Goal: Book appointment/travel/reservation

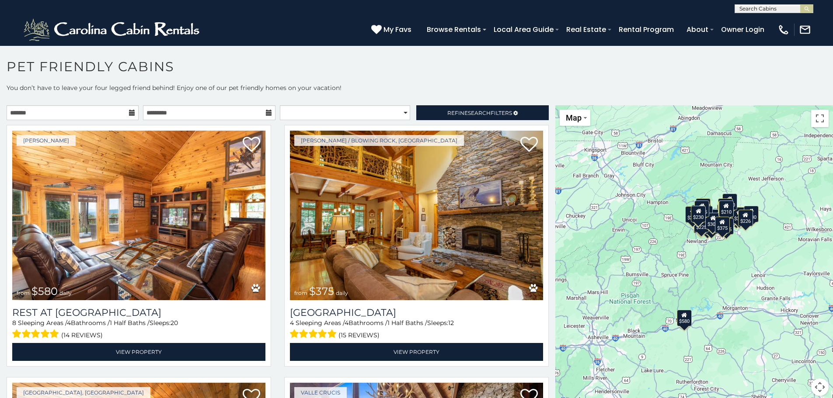
click at [817, 386] on button "Map camera controls" at bounding box center [819, 387] width 17 height 17
click at [795, 344] on button "Zoom in" at bounding box center [797, 343] width 17 height 17
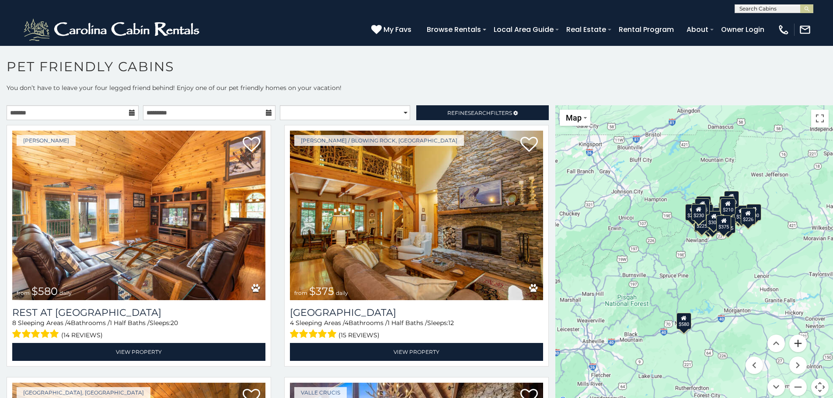
click at [795, 344] on button "Zoom in" at bounding box center [797, 343] width 17 height 17
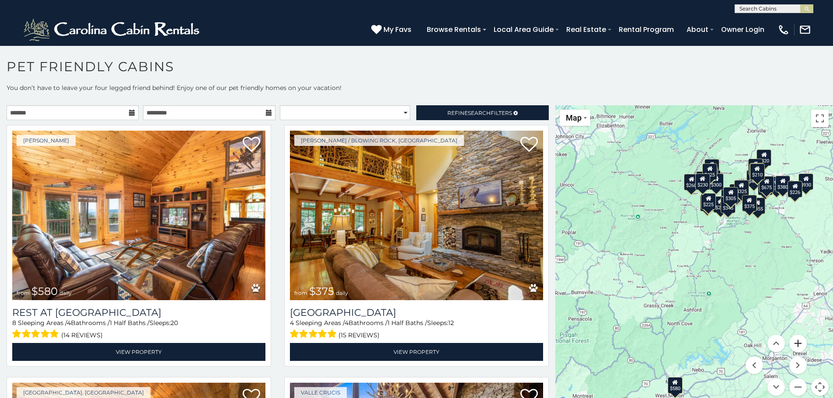
click at [795, 344] on button "Zoom in" at bounding box center [797, 343] width 17 height 17
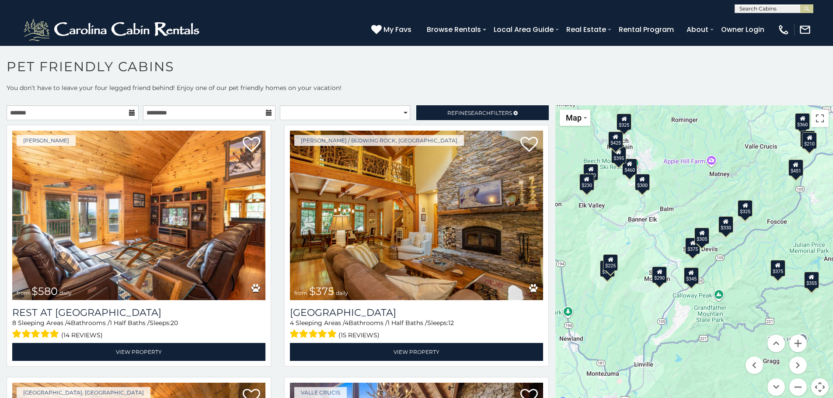
drag, startPoint x: 790, startPoint y: 202, endPoint x: 650, endPoint y: 415, distance: 254.6
click at [650, 398] on html "**********" at bounding box center [416, 201] width 833 height 403
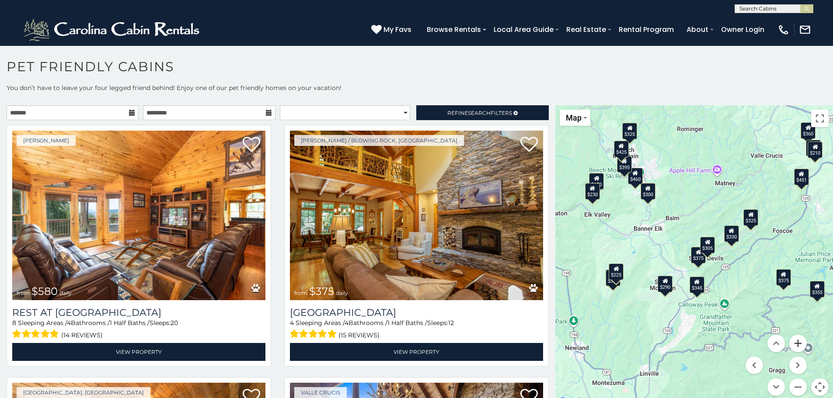
click at [793, 340] on button "Zoom in" at bounding box center [797, 343] width 17 height 17
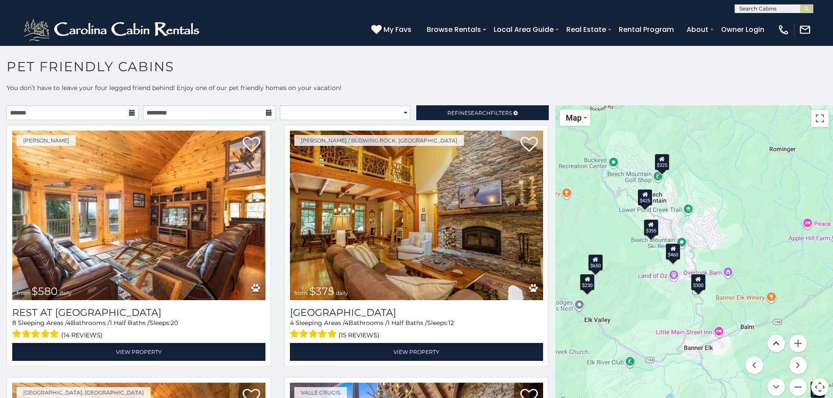
drag, startPoint x: 671, startPoint y: 185, endPoint x: 770, endPoint y: 338, distance: 181.8
click at [770, 338] on div "$580 $375 $325 $451 $460 $315 $315 $330 $395 $355 $650 $675 $380 $930 $375 $325…" at bounding box center [694, 255] width 278 height 301
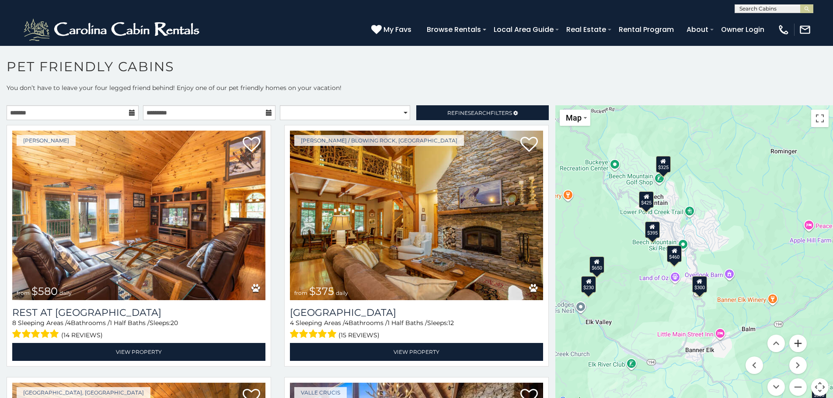
click at [793, 341] on button "Zoom in" at bounding box center [797, 343] width 17 height 17
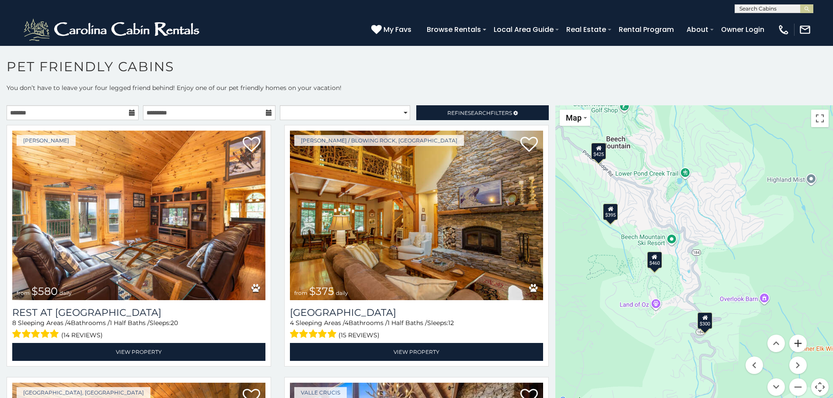
click at [793, 341] on button "Zoom in" at bounding box center [797, 343] width 17 height 17
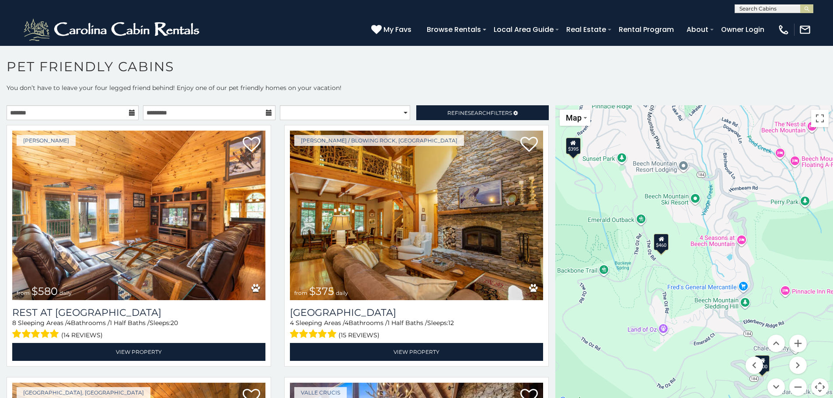
drag, startPoint x: 644, startPoint y: 285, endPoint x: 693, endPoint y: 255, distance: 57.5
click at [693, 255] on div "$580 $375 $325 $451 $460 $315 $315 $330 $395 $355 $650 $675 $380 $930 $375 $325…" at bounding box center [694, 255] width 278 height 301
click at [659, 242] on icon at bounding box center [662, 239] width 6 height 6
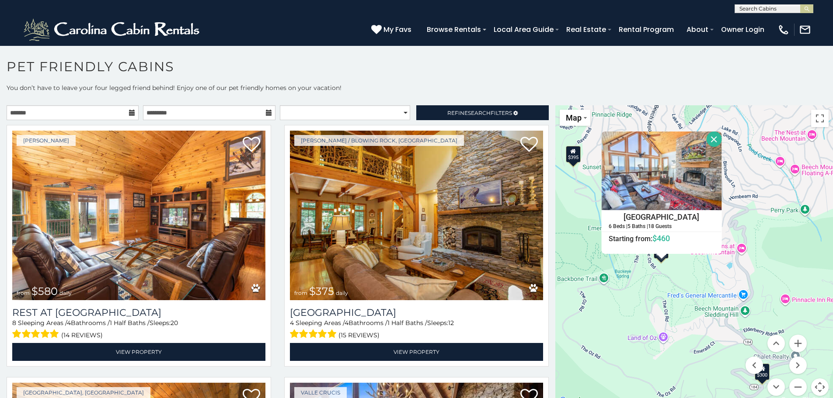
click at [624, 295] on div "$580 $375 $325 $451 $460 $315 $315 $330 $395 $355 $650 $675 $380 $930 $375 $325…" at bounding box center [694, 255] width 278 height 301
click at [710, 141] on button "Close" at bounding box center [714, 139] width 15 height 15
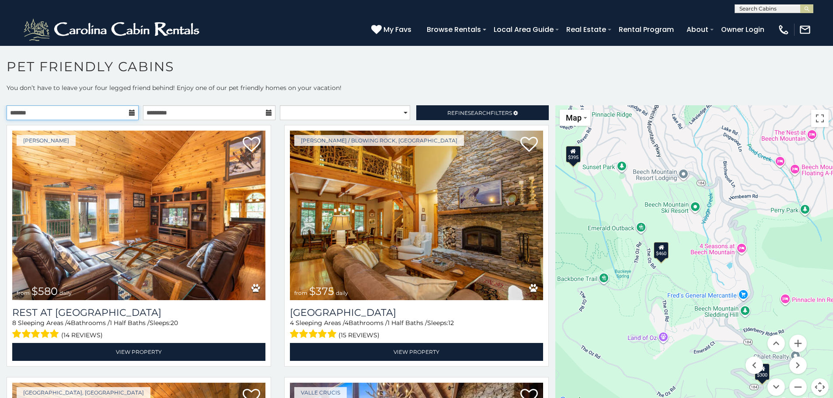
click at [98, 117] on input "text" at bounding box center [73, 112] width 132 height 15
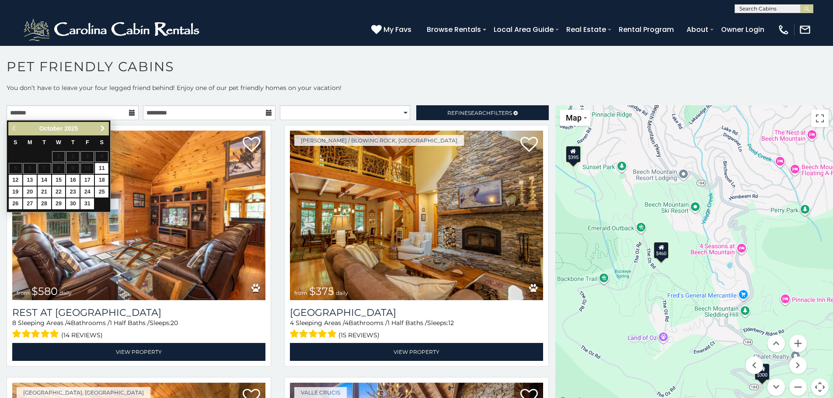
click at [105, 131] on span "Next" at bounding box center [102, 128] width 7 height 7
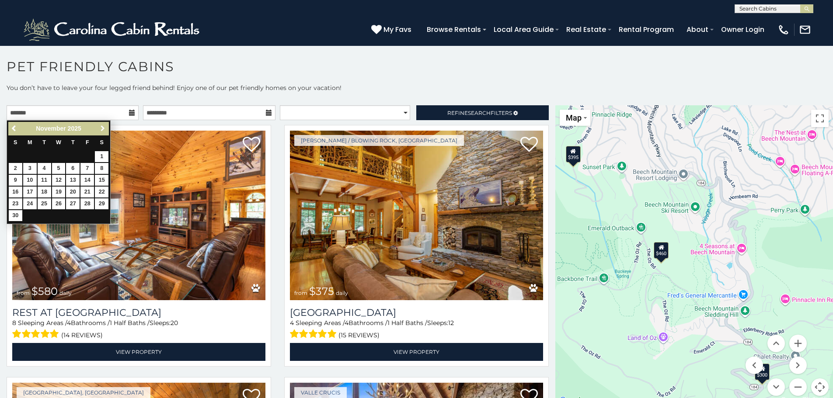
click at [105, 131] on span "Next" at bounding box center [102, 128] width 7 height 7
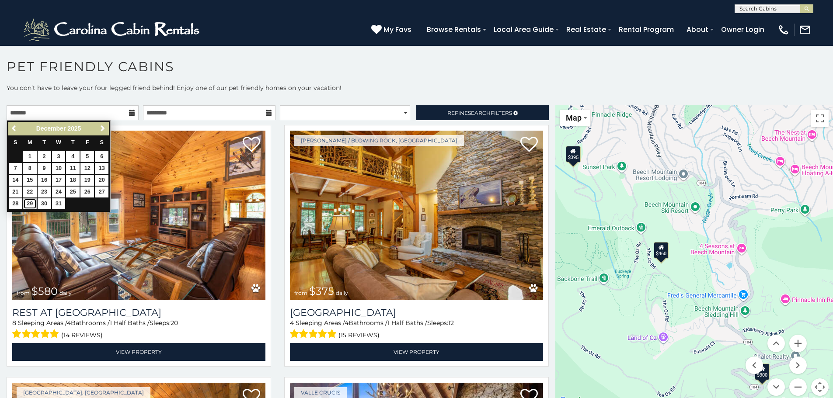
click at [29, 204] on link "29" at bounding box center [30, 204] width 14 height 11
type input "**********"
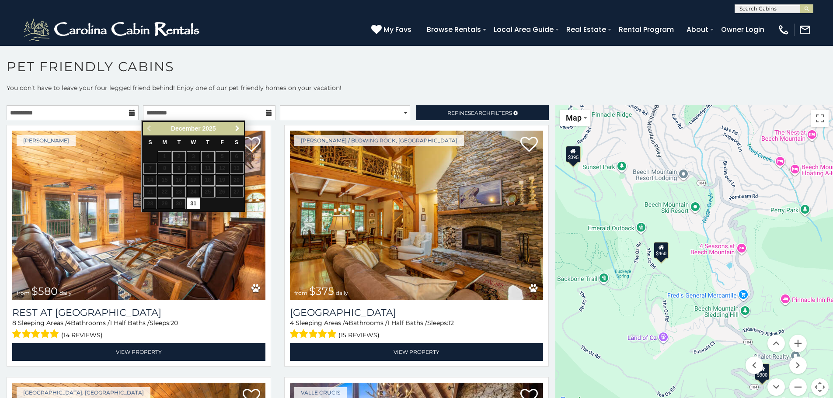
click at [236, 126] on span "Next" at bounding box center [237, 128] width 7 height 7
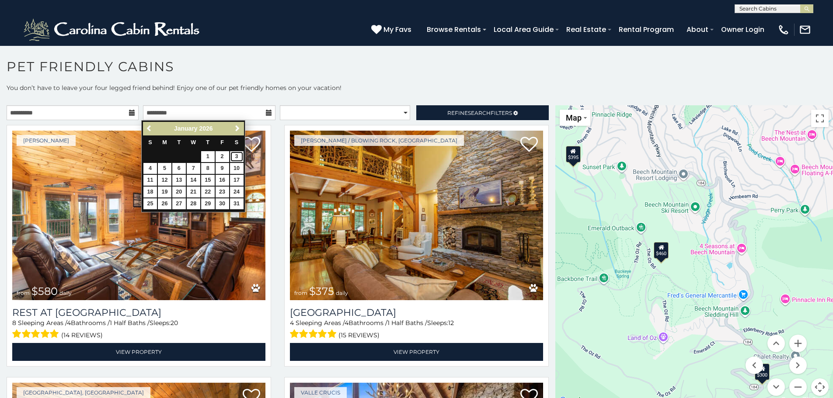
click at [237, 154] on link "3" at bounding box center [237, 156] width 14 height 11
type input "**********"
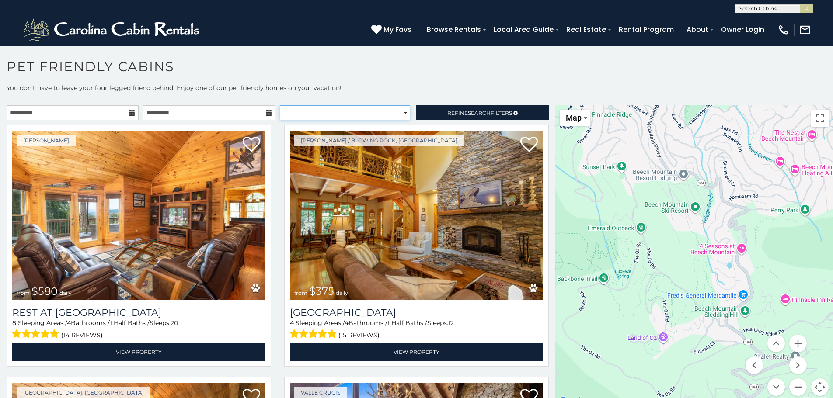
click at [374, 110] on select "**********" at bounding box center [345, 112] width 130 height 15
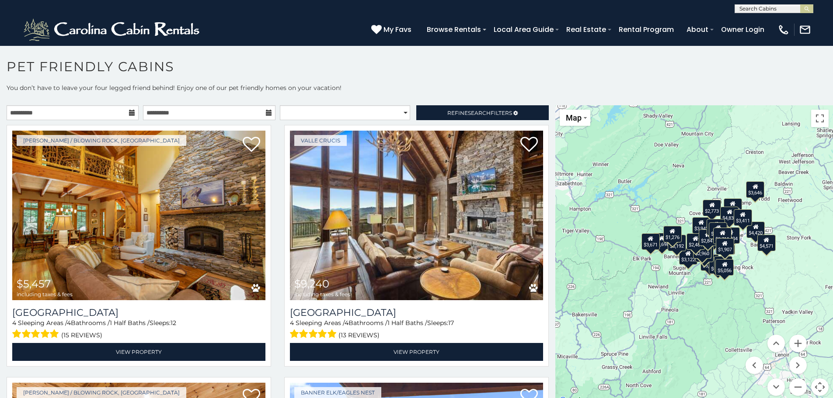
click at [478, 75] on h1 "Pet Friendly Cabins" at bounding box center [416, 71] width 833 height 25
click at [795, 342] on button "Zoom in" at bounding box center [797, 343] width 17 height 17
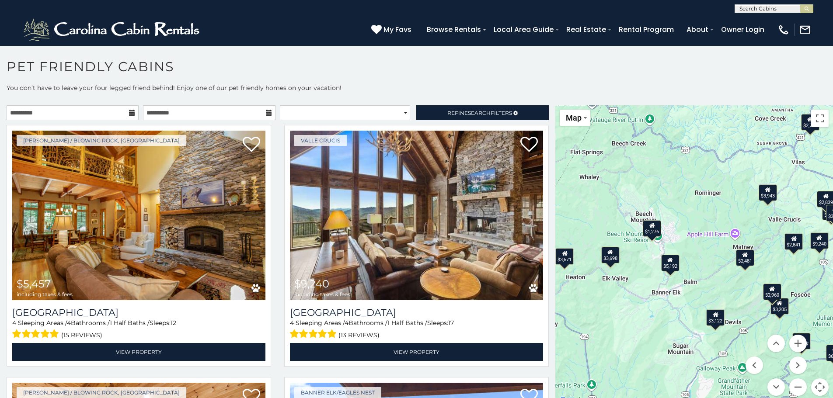
drag, startPoint x: 672, startPoint y: 258, endPoint x: 717, endPoint y: 292, distance: 56.5
click at [717, 292] on div "$5,457 $9,240 $5,732 $3,698 $3,671 $5,870 $3,122 $6,541 $4,420 $3,943 $5,192 $2…" at bounding box center [694, 255] width 278 height 301
click at [793, 343] on button "Zoom in" at bounding box center [797, 343] width 17 height 17
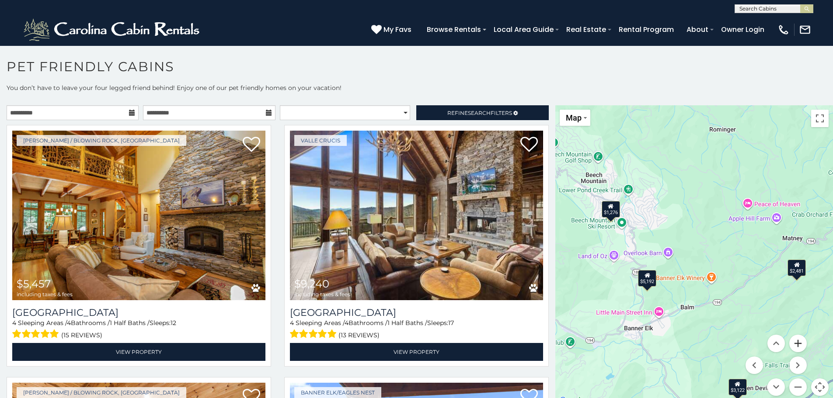
click at [793, 342] on button "Zoom in" at bounding box center [797, 343] width 17 height 17
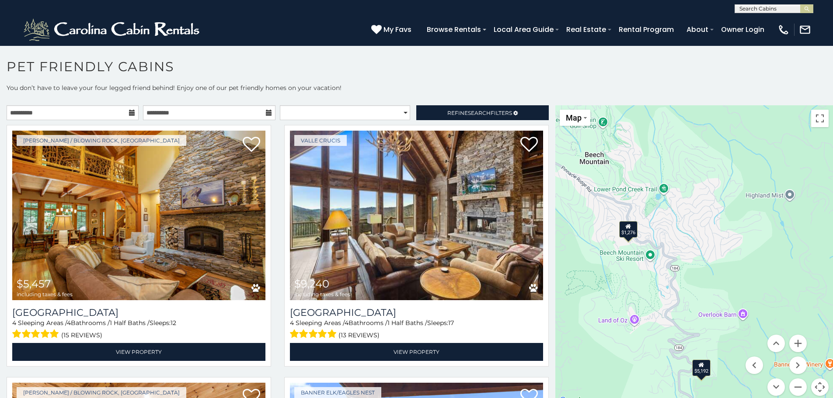
drag, startPoint x: 640, startPoint y: 217, endPoint x: 743, endPoint y: 273, distance: 116.7
click at [743, 273] on div "$5,457 $9,240 $5,732 $3,698 $3,671 $5,870 $3,122 $6,541 $4,420 $3,943 $5,192 $2…" at bounding box center [694, 255] width 278 height 301
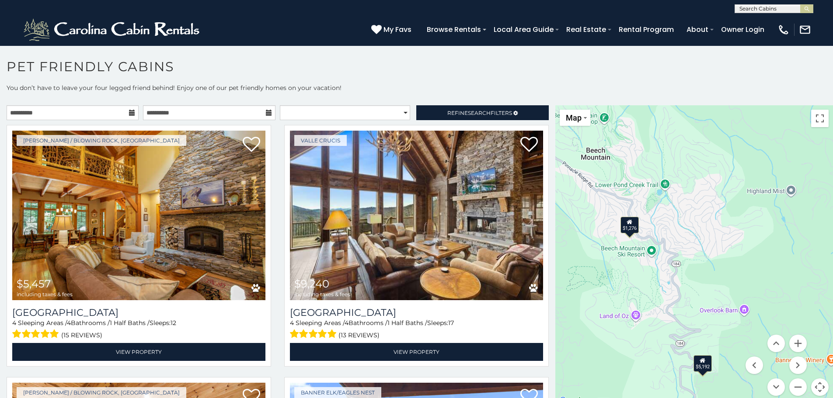
click at [627, 224] on icon at bounding box center [630, 222] width 6 height 6
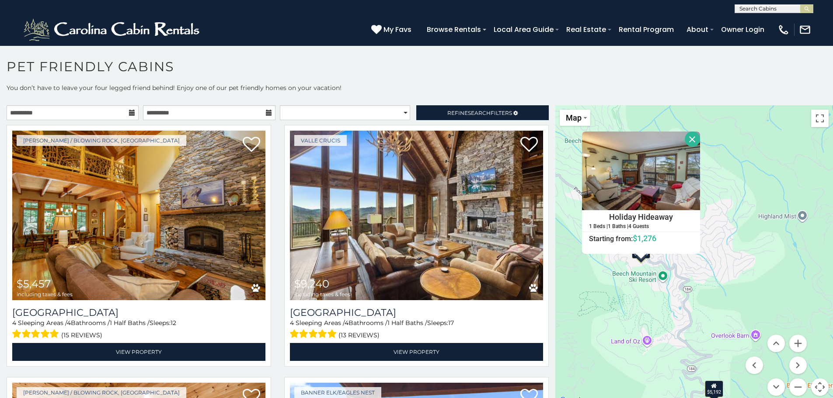
click at [625, 265] on div "$5,457 $9,240 $5,732 $3,698 $3,671 $5,870 $3,122 $6,541 $4,420 $3,943 $5,192 $2…" at bounding box center [694, 255] width 278 height 301
click at [689, 134] on button "Close" at bounding box center [692, 139] width 15 height 15
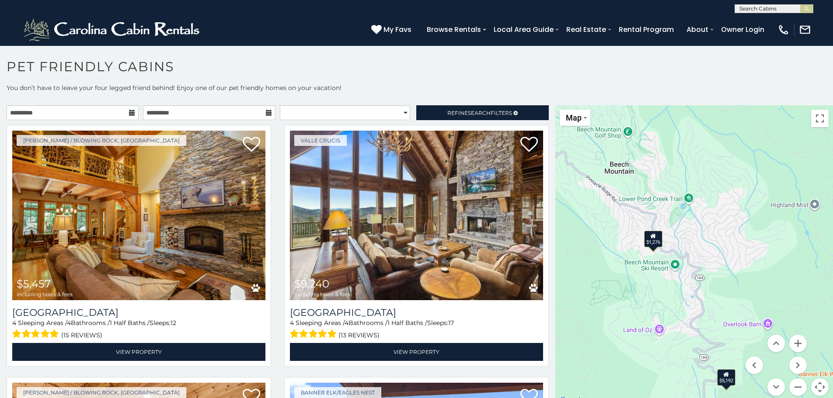
drag, startPoint x: 646, startPoint y: 364, endPoint x: 658, endPoint y: 352, distance: 17.3
click at [658, 352] on div "$5,457 $9,240 $5,732 $3,698 $3,671 $5,870 $3,122 $6,541 $4,420 $3,943 $5,192 $2…" at bounding box center [694, 255] width 278 height 301
click at [794, 346] on button "Zoom in" at bounding box center [797, 343] width 17 height 17
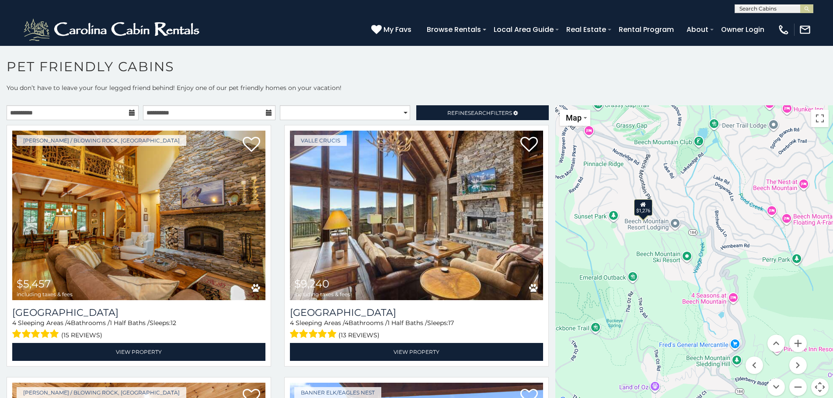
drag, startPoint x: 747, startPoint y: 305, endPoint x: 778, endPoint y: 280, distance: 39.2
click at [778, 280] on div "$5,457 $9,240 $5,732 $3,698 $3,671 $5,870 $3,122 $6,541 $4,420 $3,943 $5,192 $2…" at bounding box center [694, 255] width 278 height 301
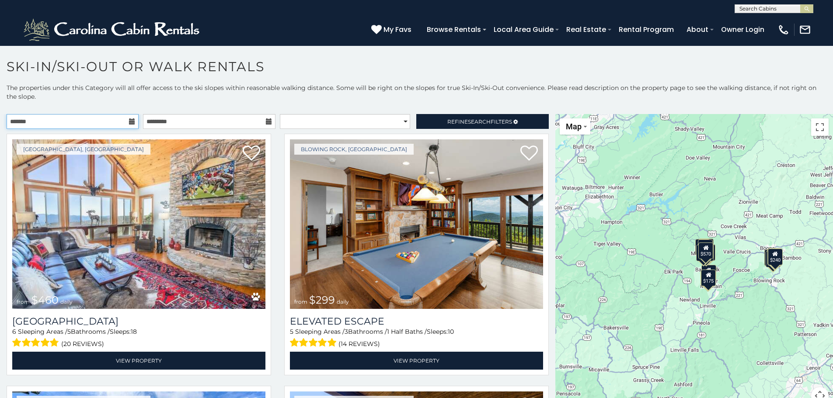
click at [79, 126] on input "text" at bounding box center [73, 121] width 132 height 15
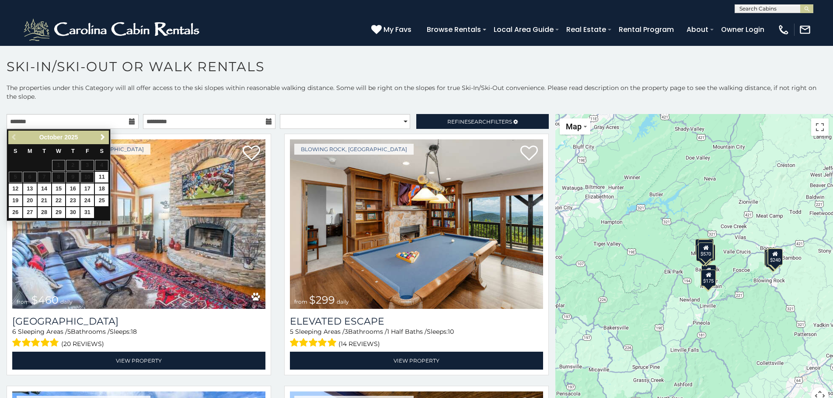
click at [101, 137] on span "Next" at bounding box center [102, 137] width 7 height 7
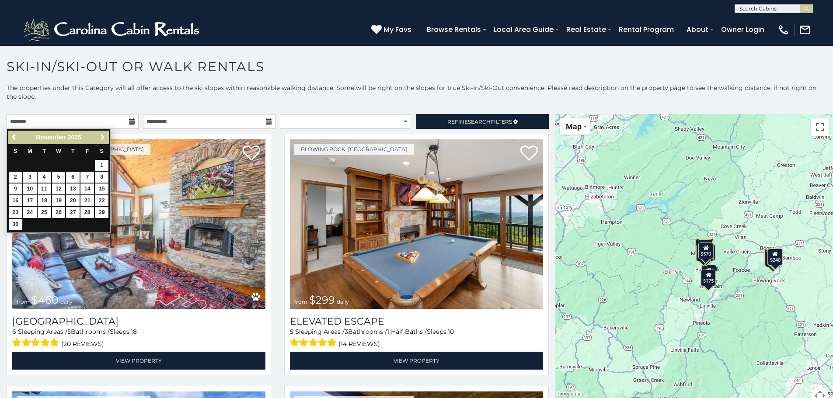
click at [101, 137] on span "Next" at bounding box center [102, 137] width 7 height 7
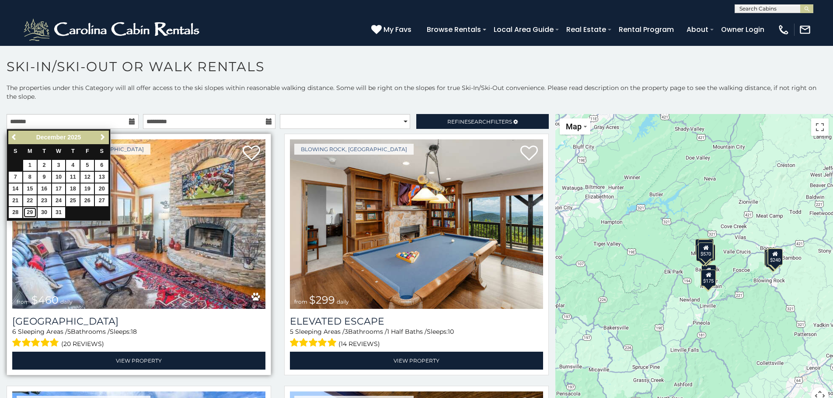
drag, startPoint x: 31, startPoint y: 213, endPoint x: 59, endPoint y: 205, distance: 29.2
click at [31, 213] on link "29" at bounding box center [30, 212] width 14 height 11
type input "**********"
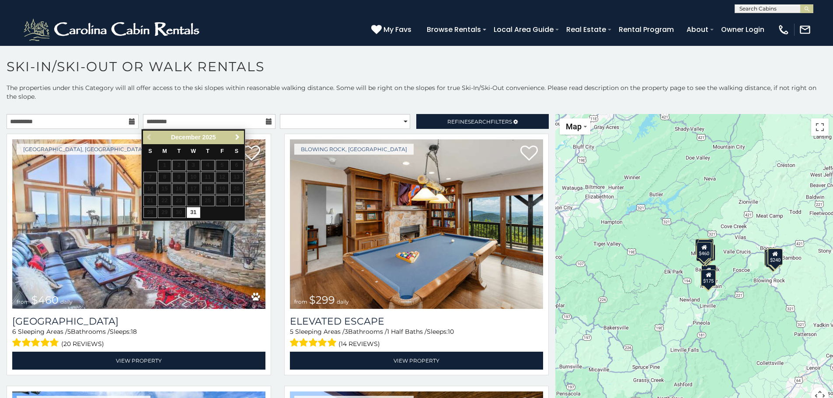
click at [237, 136] on span "Next" at bounding box center [237, 137] width 7 height 7
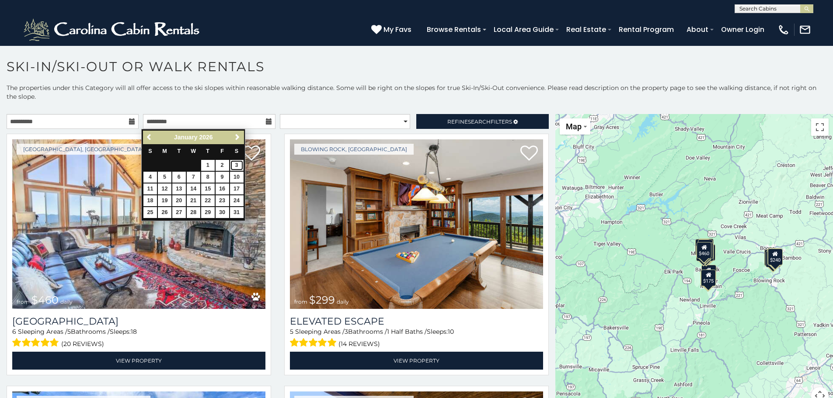
click at [234, 165] on link "3" at bounding box center [237, 165] width 14 height 11
type input "**********"
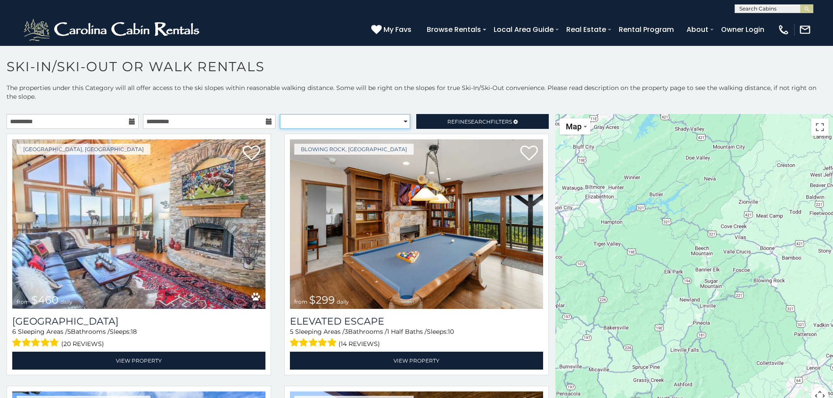
click at [393, 120] on select "**********" at bounding box center [345, 121] width 130 height 15
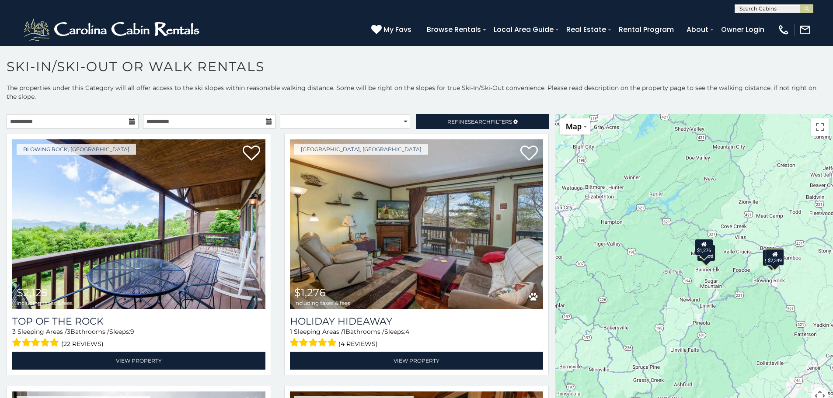
click at [658, 252] on div "$2,125 $1,276 $2,338 $2,227 $2,349" at bounding box center [694, 264] width 278 height 301
click at [711, 190] on div "$2,125 $1,276 $2,338 $2,227 $2,349" at bounding box center [694, 264] width 278 height 301
click at [814, 125] on button "Toggle fullscreen view" at bounding box center [819, 127] width 17 height 17
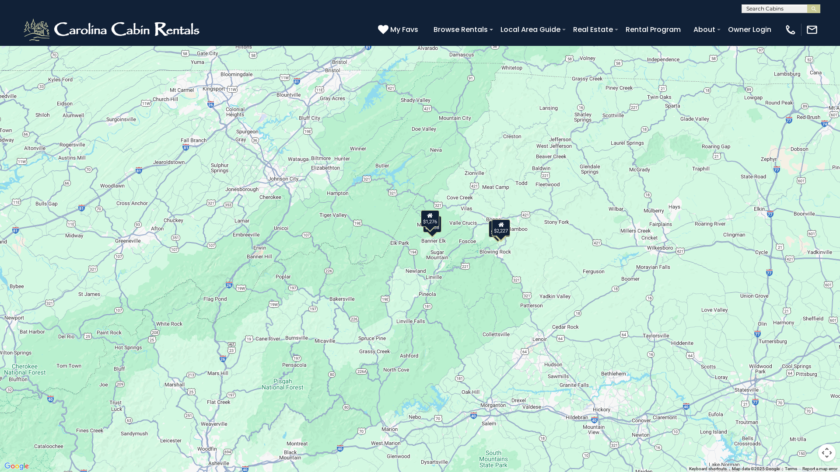
click at [680, 236] on div "$2,125 $1,276 $2,338 $2,227 $2,349" at bounding box center [420, 236] width 840 height 472
click at [832, 398] on button "Map camera controls" at bounding box center [826, 452] width 17 height 17
click at [803, 398] on button "Zoom in" at bounding box center [804, 409] width 17 height 17
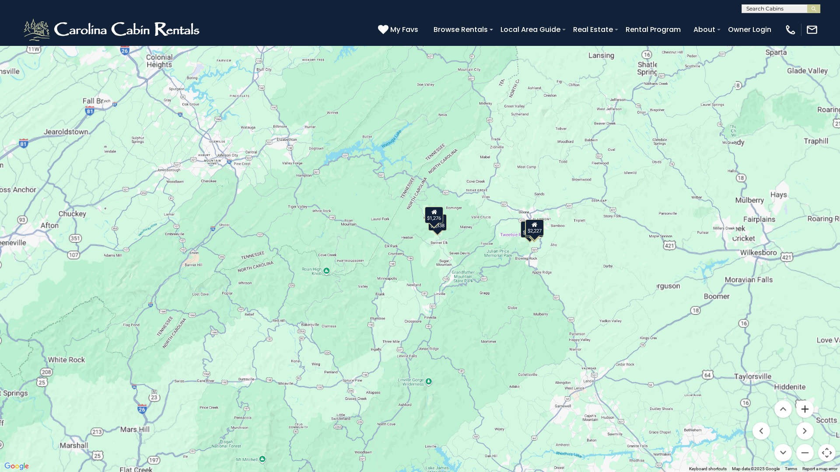
click at [803, 398] on button "Zoom in" at bounding box center [804, 409] width 17 height 17
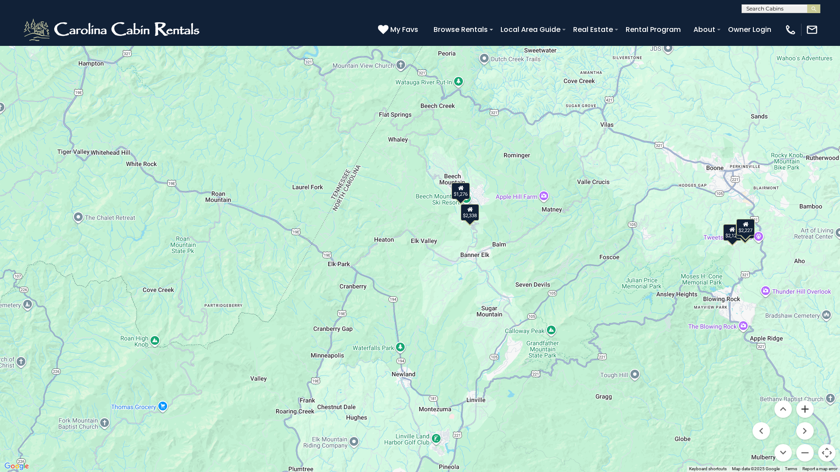
click at [803, 398] on button "Zoom in" at bounding box center [804, 409] width 17 height 17
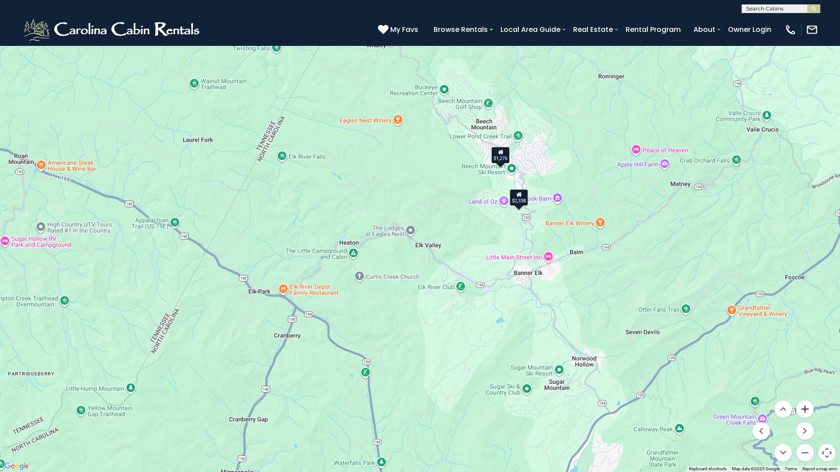
click at [803, 398] on button "Zoom in" at bounding box center [804, 409] width 17 height 17
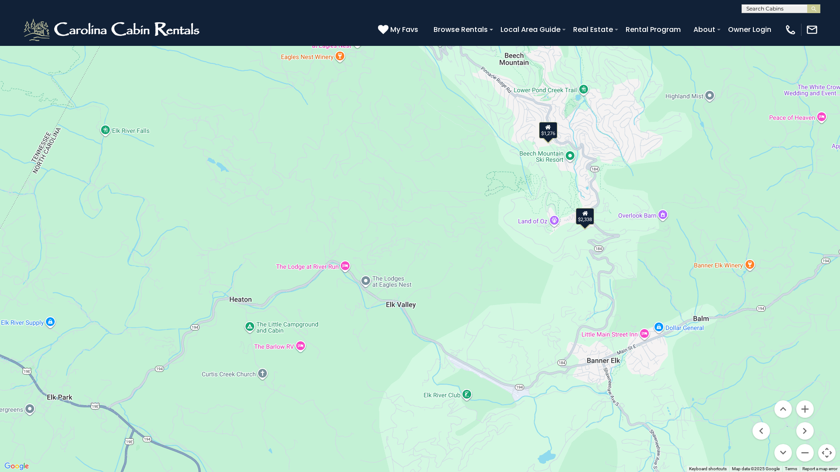
drag, startPoint x: 680, startPoint y: 254, endPoint x: 674, endPoint y: 316, distance: 62.8
click at [650, 311] on div "$2,125 $1,276 $2,338 $2,227 $2,349" at bounding box center [420, 236] width 840 height 472
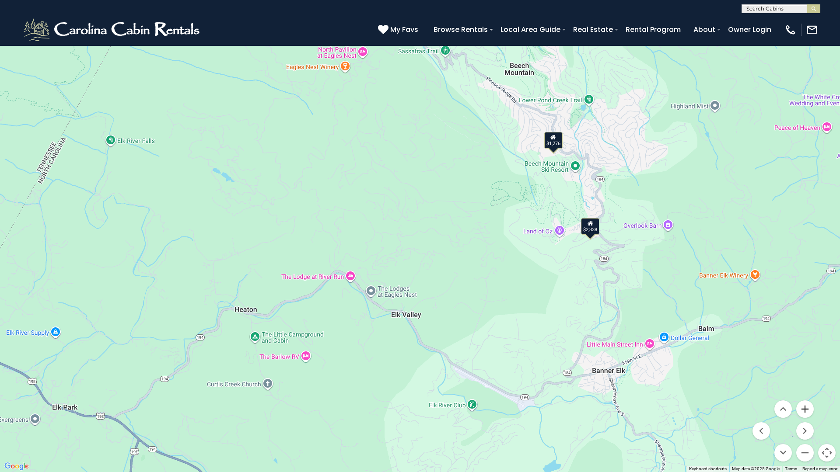
click at [806, 398] on button "Zoom in" at bounding box center [804, 409] width 17 height 17
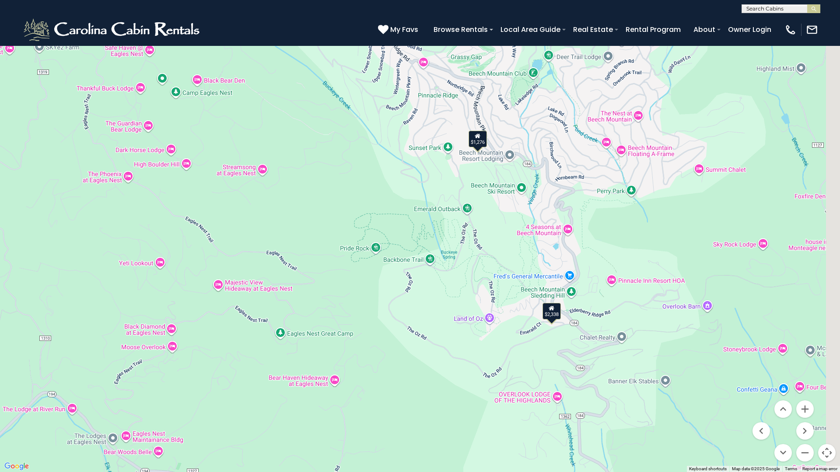
drag, startPoint x: 691, startPoint y: 271, endPoint x: 501, endPoint y: 354, distance: 207.2
click at [501, 354] on div "$2,125 $1,276 $2,338 $2,227 $2,349" at bounding box center [420, 236] width 840 height 472
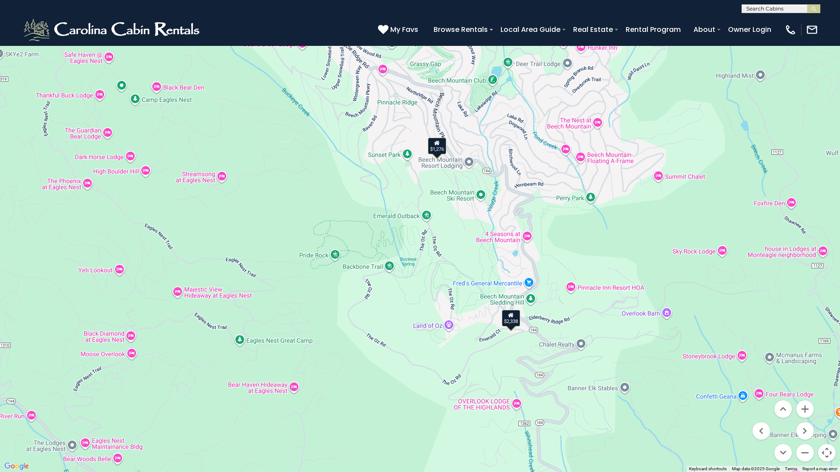
click at [436, 142] on icon at bounding box center [437, 143] width 6 height 6
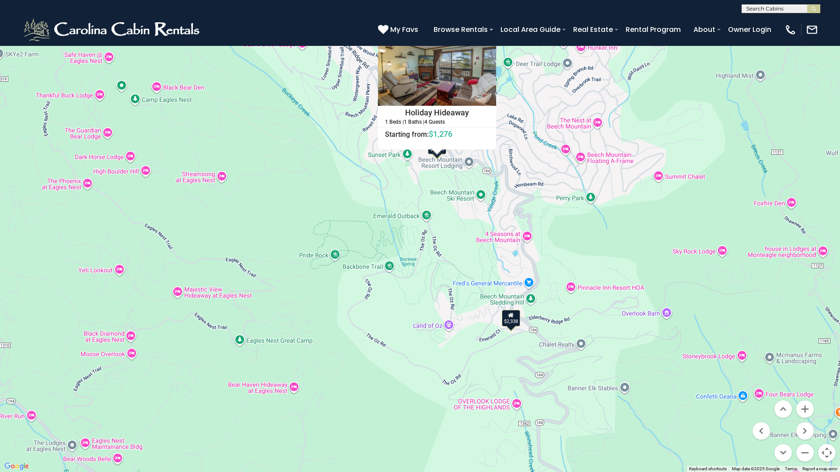
click at [516, 321] on div "$2,338" at bounding box center [511, 318] width 18 height 17
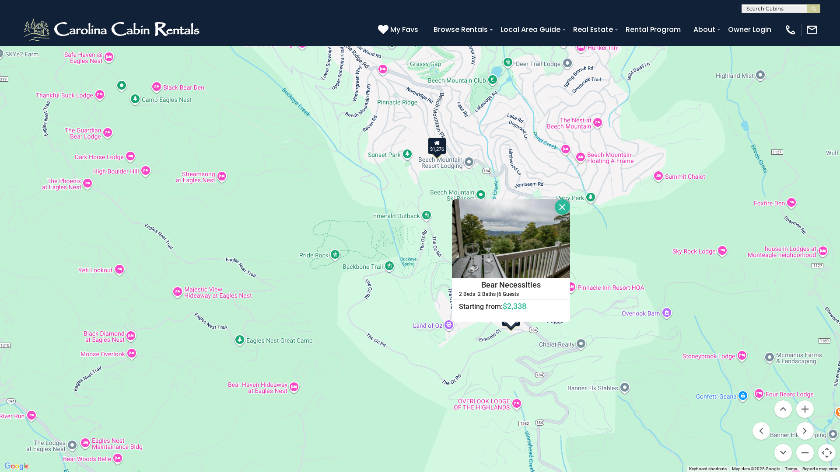
click at [561, 343] on div "$2,125 $1,276 $2,338 $2,227 $2,349 Bear Necessities 2 Beds | 2 Baths | 6 Guests…" at bounding box center [420, 236] width 840 height 472
click at [561, 206] on button "Close" at bounding box center [562, 206] width 15 height 15
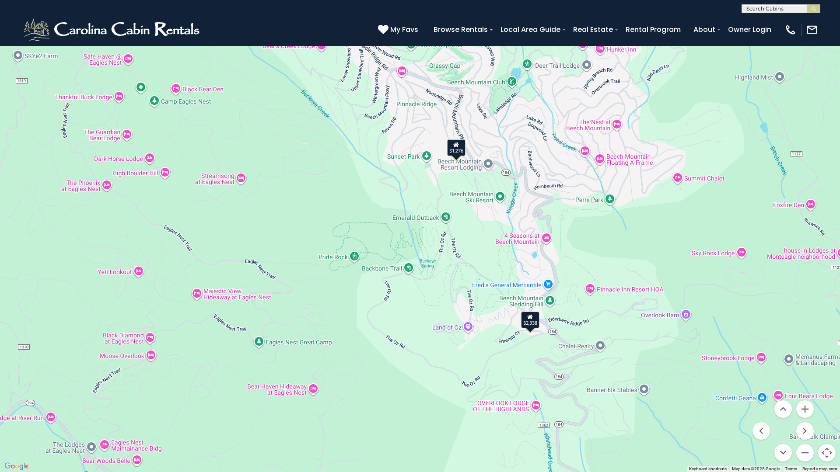
drag, startPoint x: 561, startPoint y: 206, endPoint x: 583, endPoint y: 207, distance: 21.5
click at [583, 207] on div "$2,125 $1,276 $2,338 $2,227 $2,349" at bounding box center [420, 236] width 840 height 472
